Goal: Task Accomplishment & Management: Manage account settings

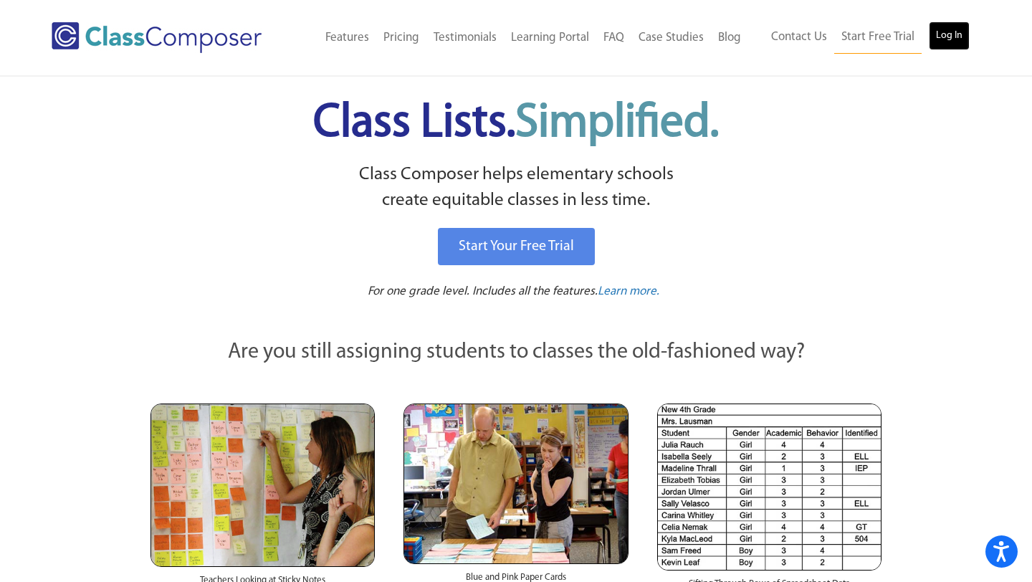
click at [938, 42] on link "Log In" at bounding box center [949, 36] width 41 height 29
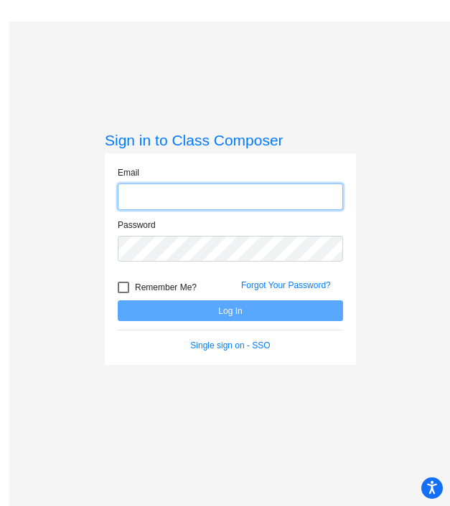
type input "jenna.maine@k12.wv.us"
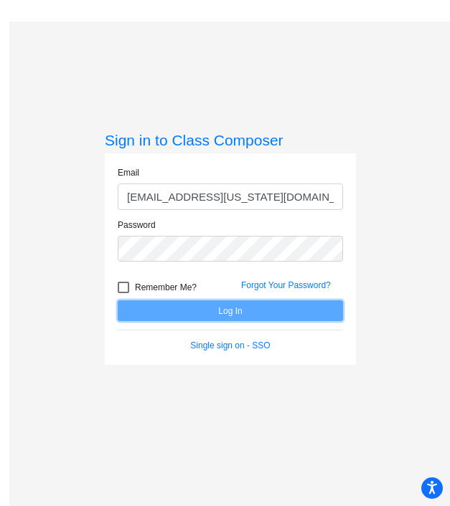
click at [199, 312] on button "Log In" at bounding box center [230, 310] width 225 height 21
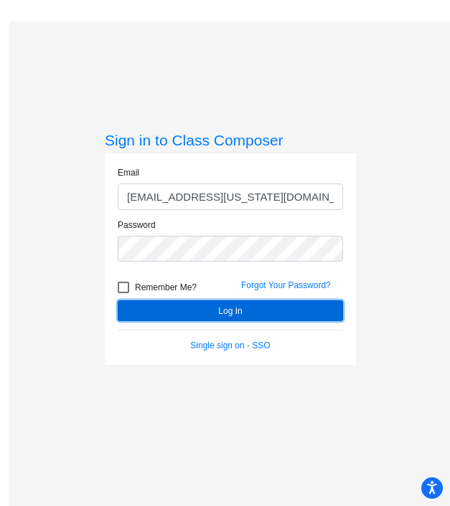
click at [199, 312] on button "Log In" at bounding box center [230, 310] width 225 height 21
